Goal: Check status: Check status

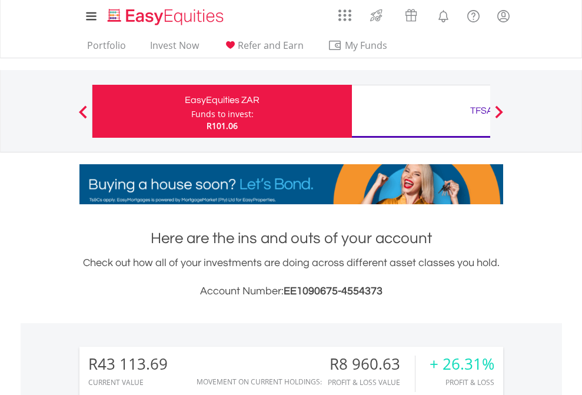
scroll to position [113, 185]
click at [191, 111] on div "Funds to invest:" at bounding box center [222, 114] width 62 height 12
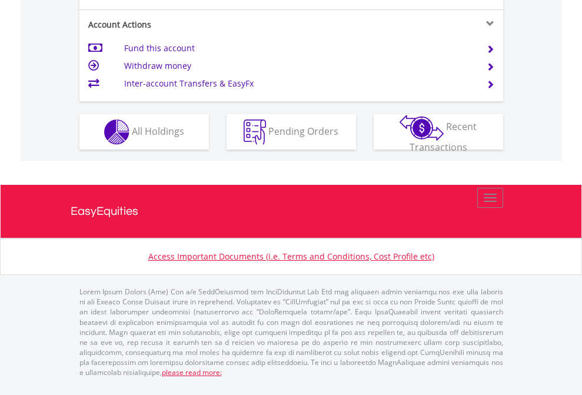
scroll to position [1105, 0]
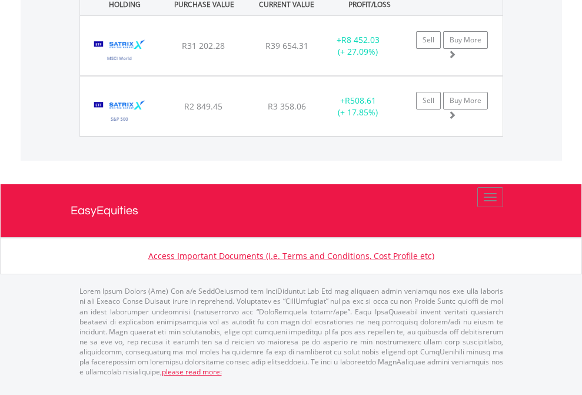
scroll to position [1357, 0]
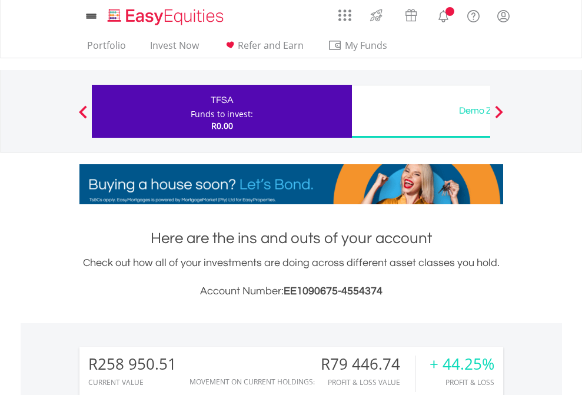
scroll to position [113, 185]
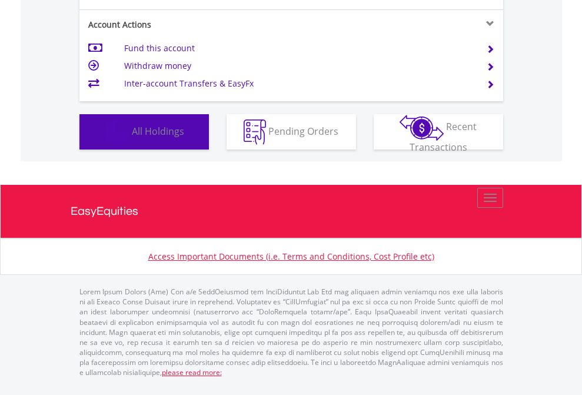
click at [132, 137] on span "All Holdings" at bounding box center [158, 130] width 52 height 13
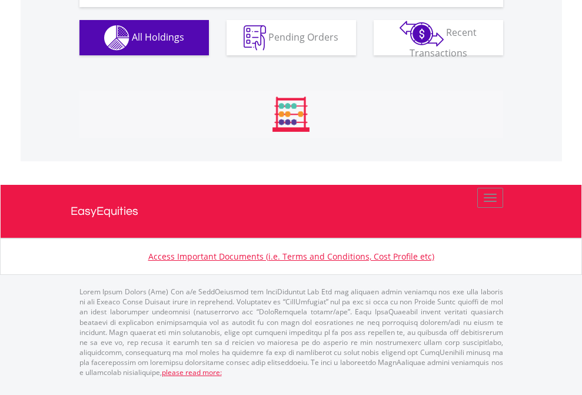
scroll to position [1309, 0]
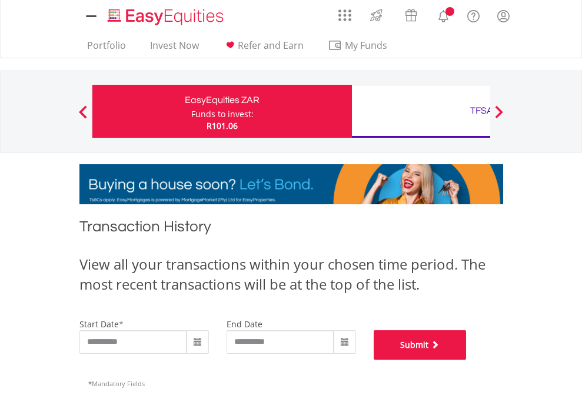
click at [467, 360] on button "Submit" at bounding box center [420, 344] width 93 height 29
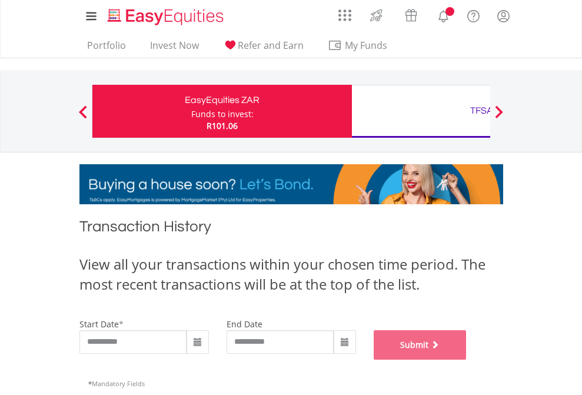
scroll to position [477, 0]
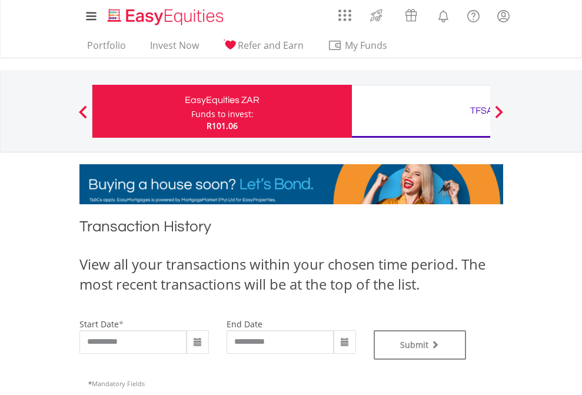
click at [421, 111] on div "TFSA" at bounding box center [481, 110] width 245 height 16
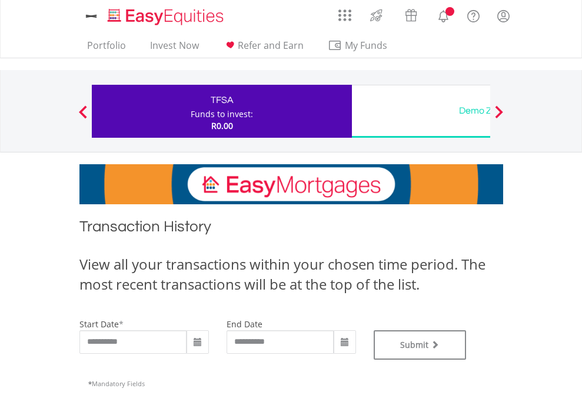
type input "**********"
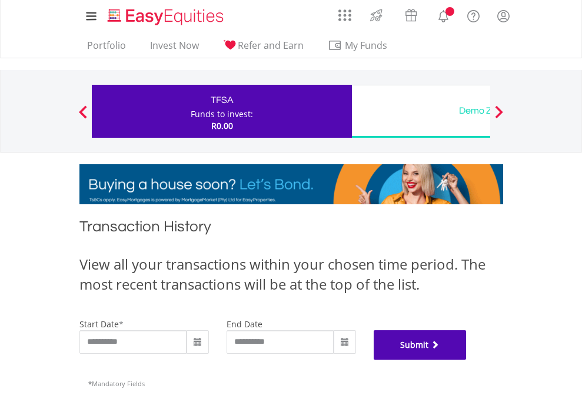
click at [467, 360] on button "Submit" at bounding box center [420, 344] width 93 height 29
